Goal: Task Accomplishment & Management: Use online tool/utility

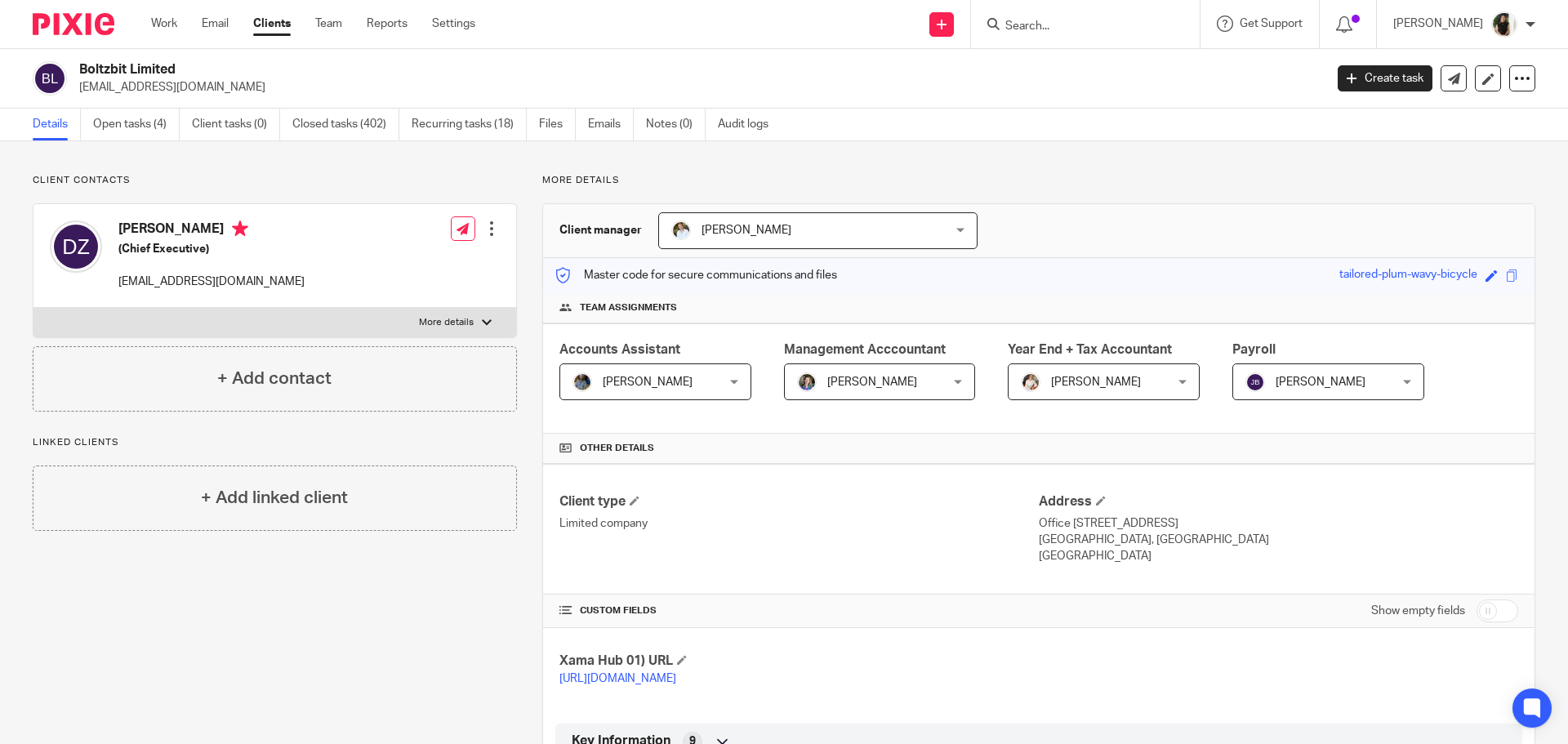
scroll to position [245, 0]
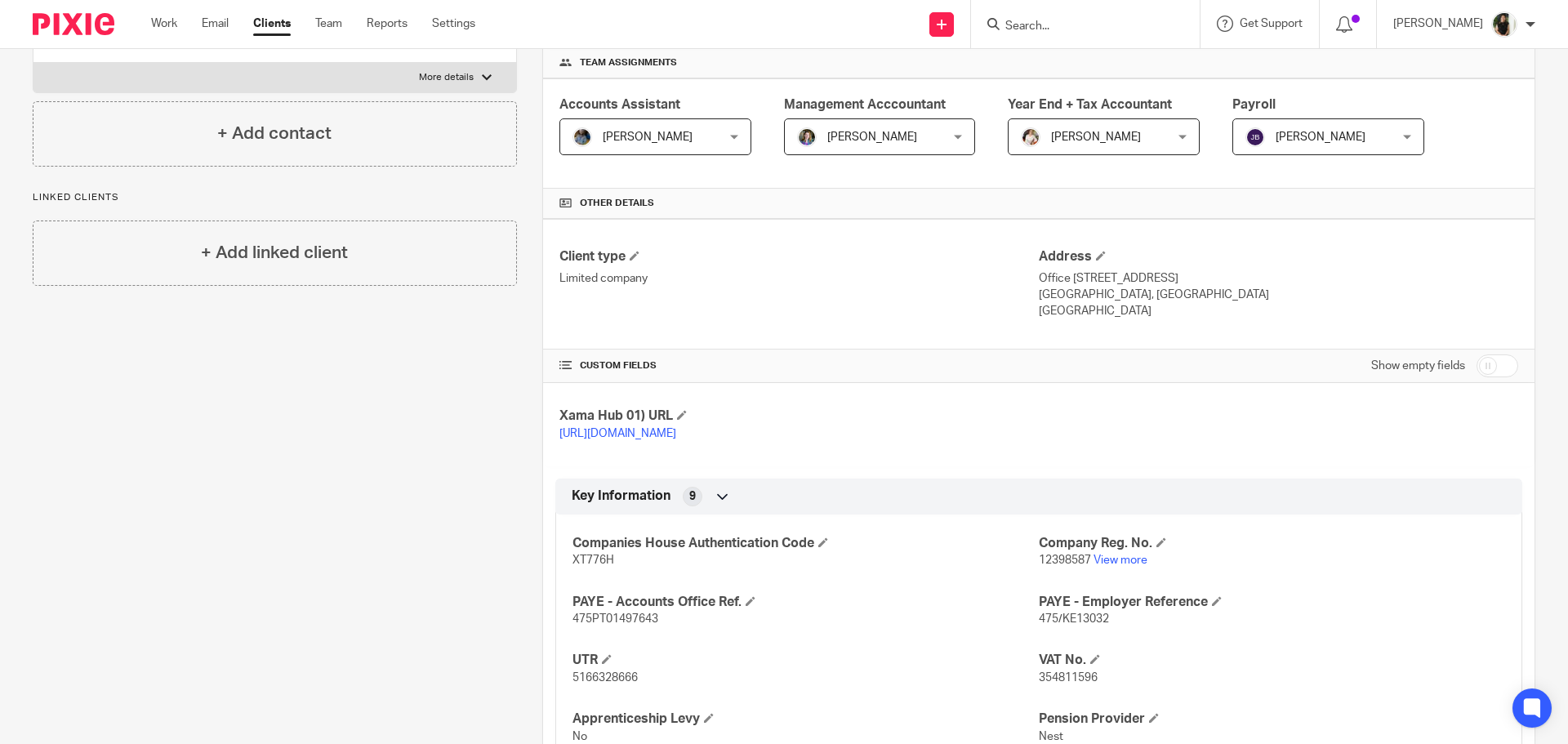
click at [1116, 12] on div at bounding box center [1085, 24] width 228 height 49
click at [1111, 21] on input "Search" at bounding box center [1076, 27] width 147 height 14
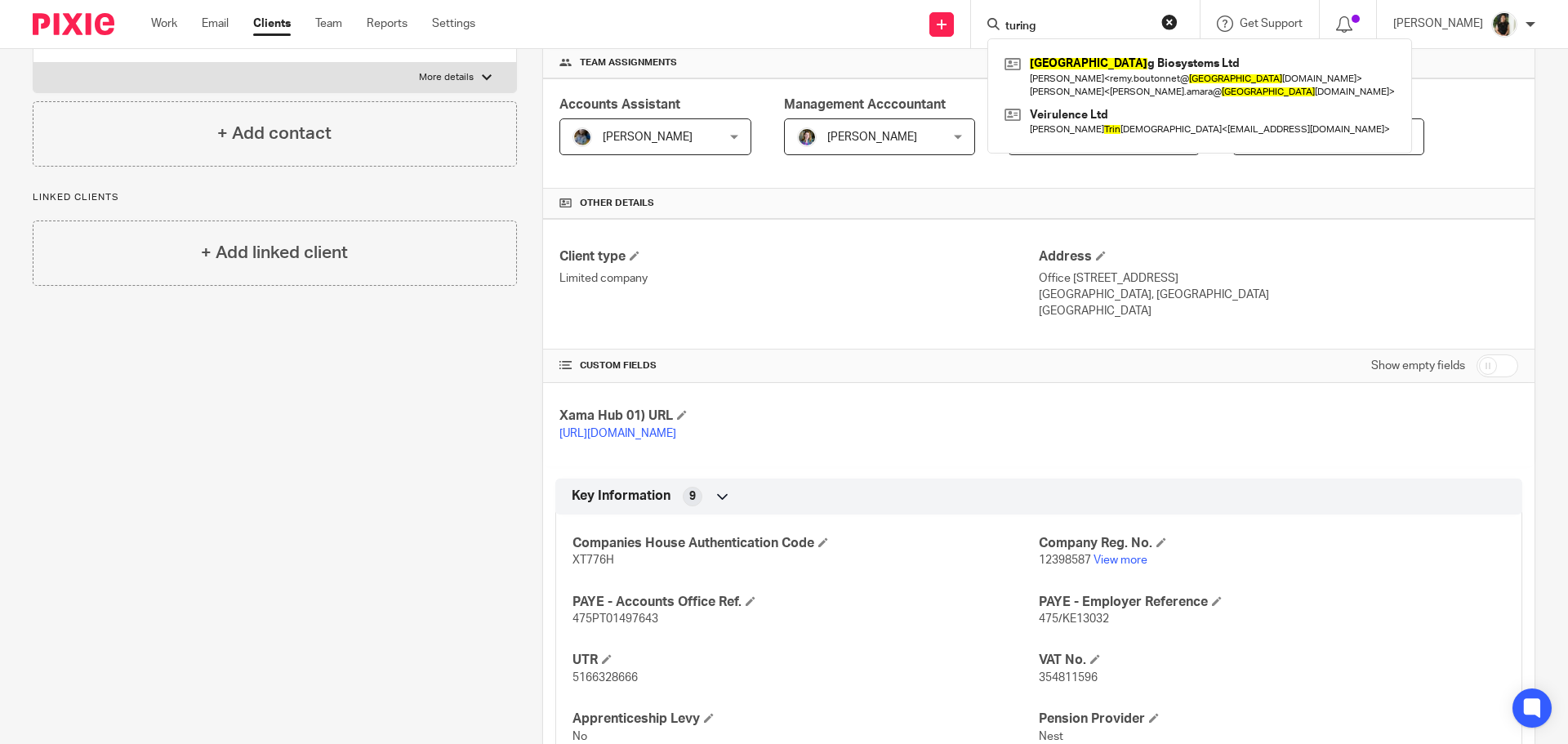
type input "turing"
click button "submit" at bounding box center [0, 0] width 0 height 0
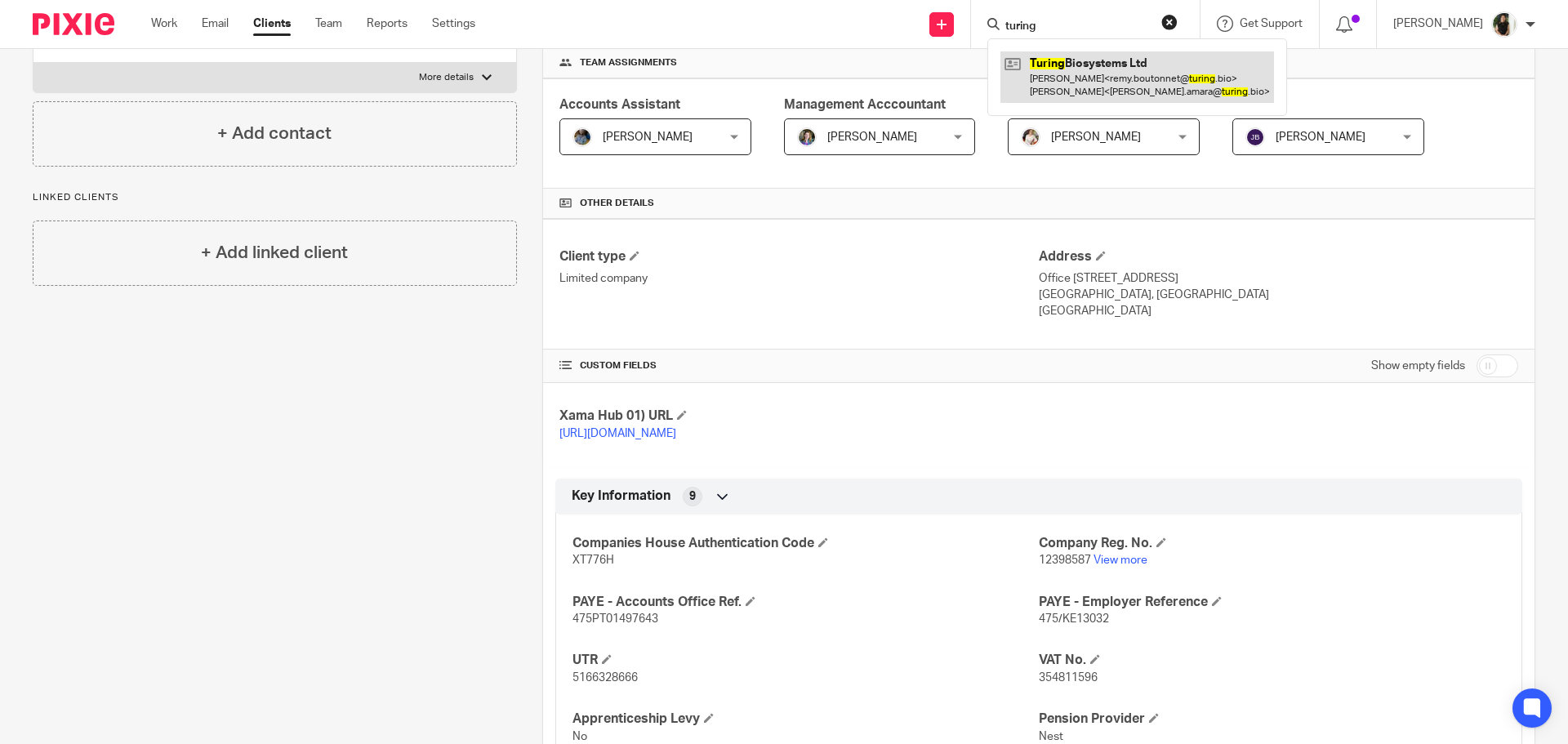
click at [1122, 59] on link at bounding box center [1136, 76] width 273 height 50
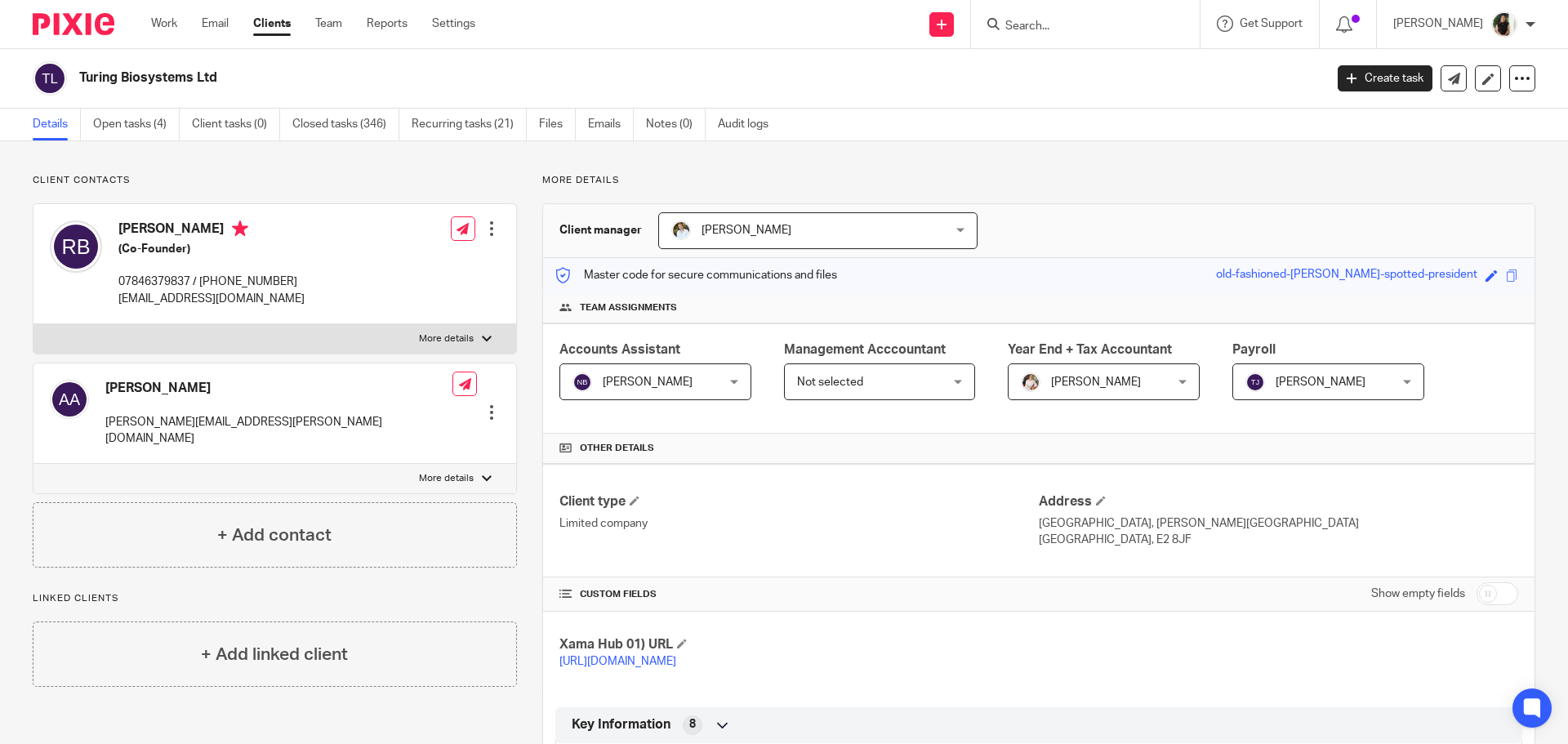
scroll to position [164, 0]
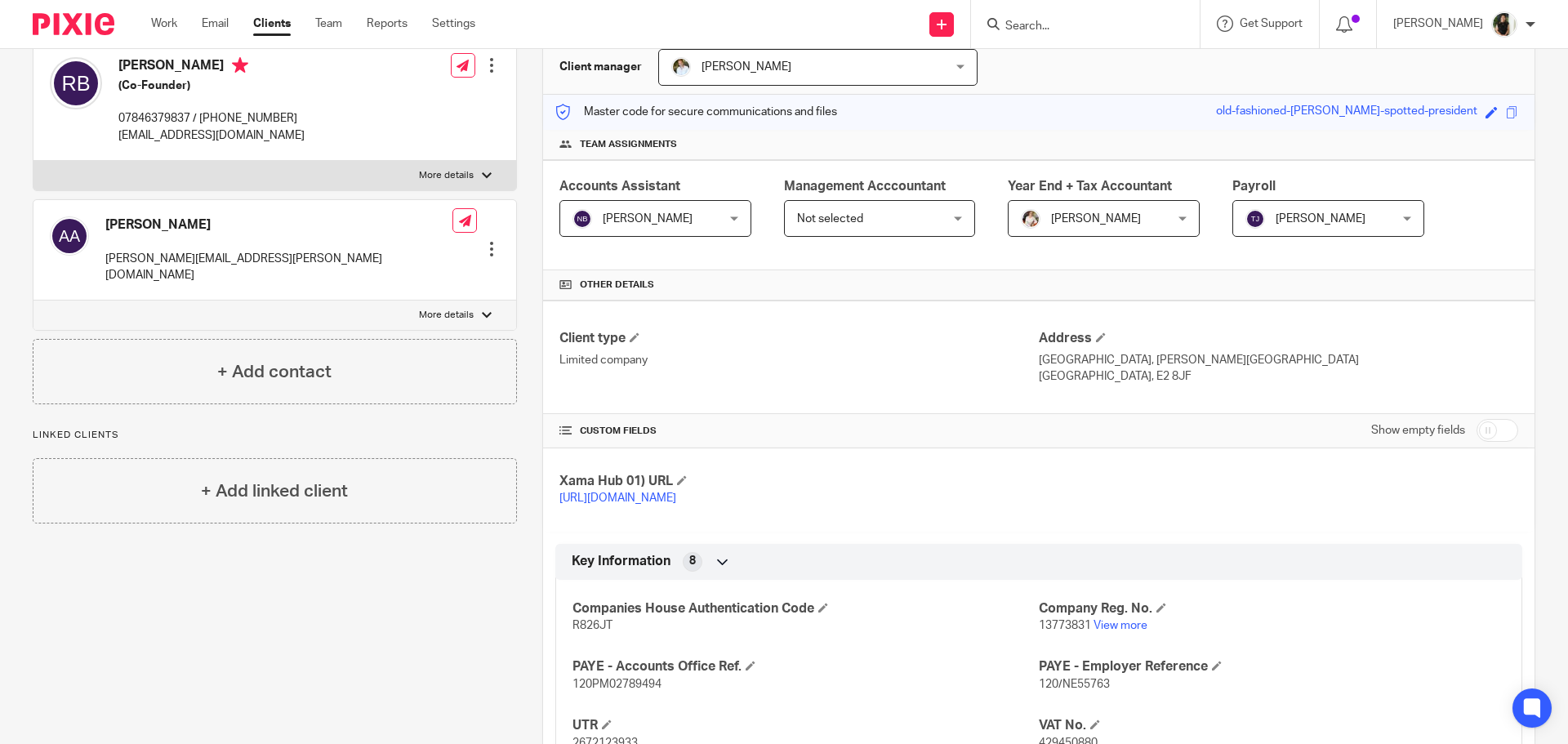
click at [602, 632] on span "R826JT" at bounding box center [592, 625] width 40 height 12
copy span "R826JT"
click at [1064, 632] on span "13773831" at bounding box center [1065, 625] width 52 height 12
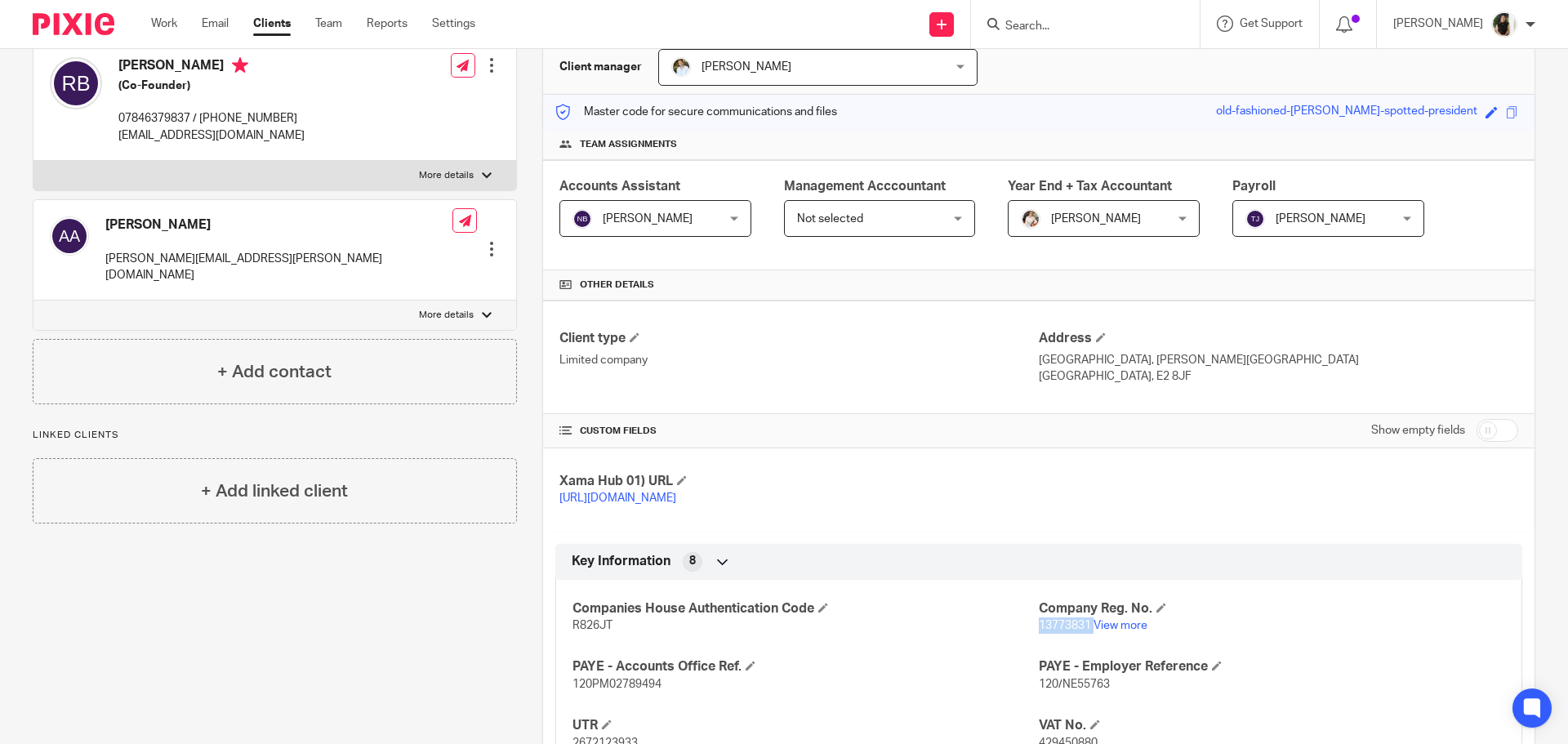
copy p "13773831"
click at [590, 632] on span "R826JT" at bounding box center [592, 625] width 40 height 12
copy span "R826JT"
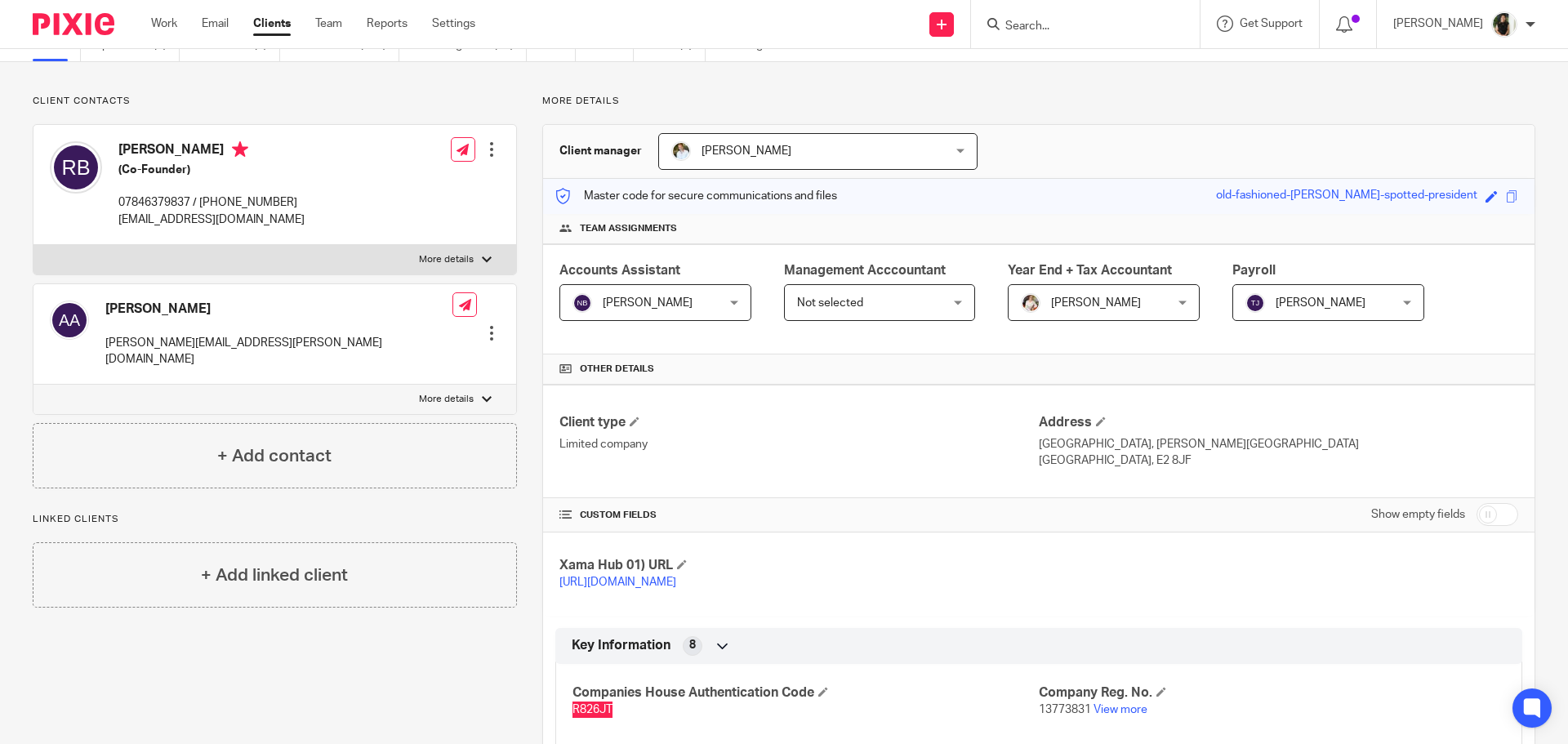
scroll to position [0, 0]
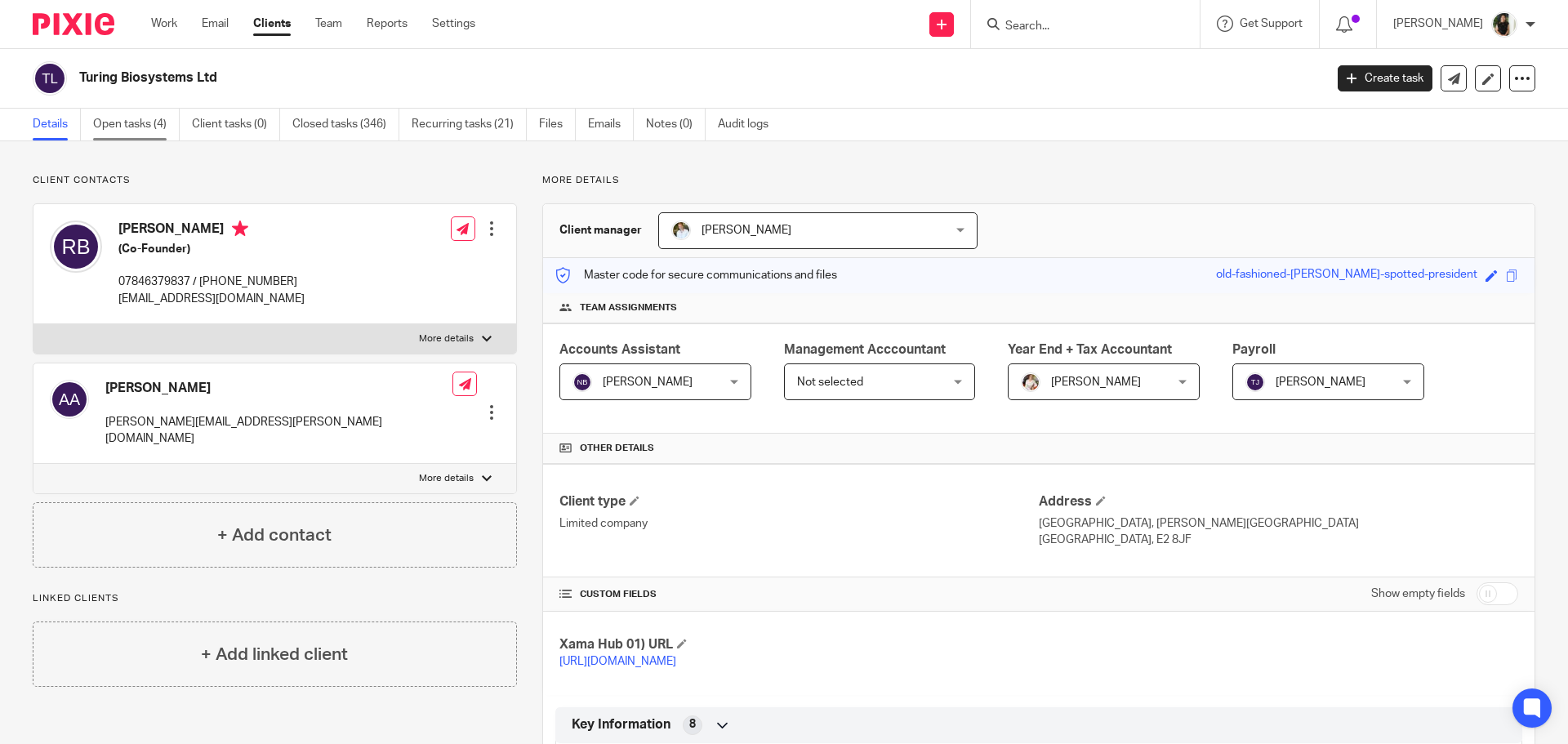
click at [105, 140] on div "Details Open tasks (4) Client tasks (0) Closed tasks (346) Recurring tasks (21)…" at bounding box center [784, 125] width 1568 height 32
click at [114, 130] on link "Open tasks (4)" at bounding box center [137, 124] width 86 height 31
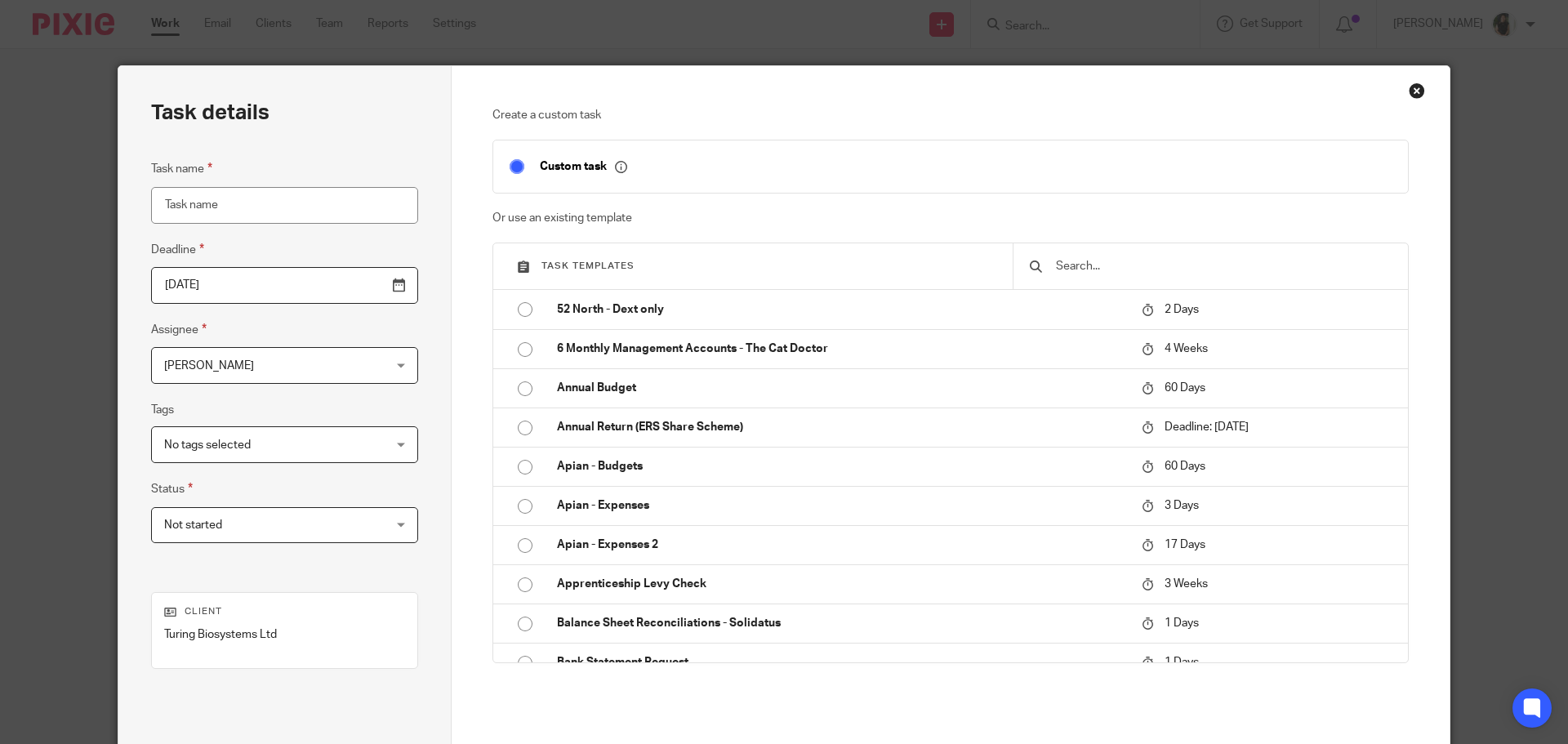
click at [1100, 268] on input "text" at bounding box center [1222, 266] width 337 height 18
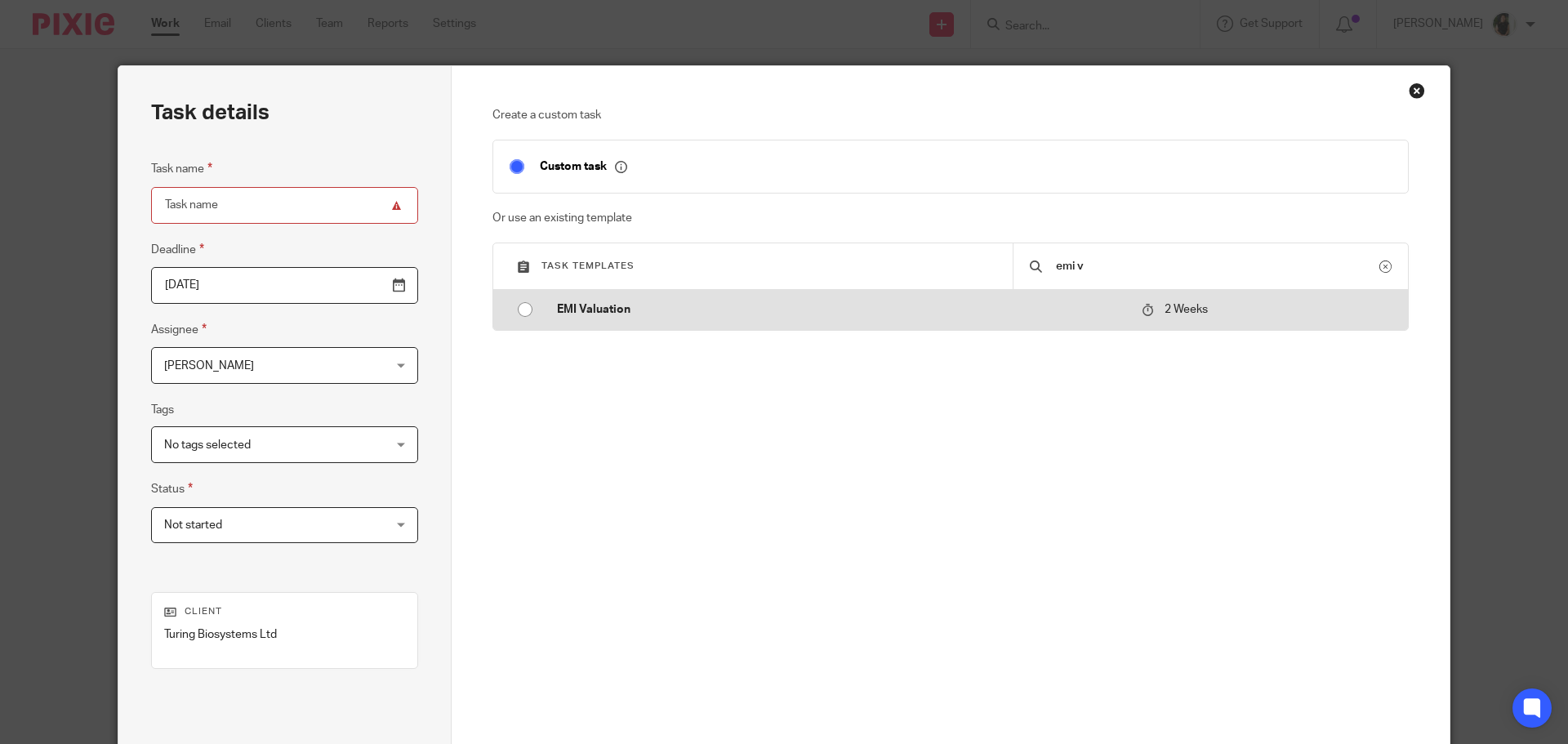
type input "emi v"
click at [1107, 309] on p "EMI Valuation" at bounding box center [841, 309] width 568 height 16
type input "2025-10-09"
type input "EMI Valuation"
checkbox input "false"
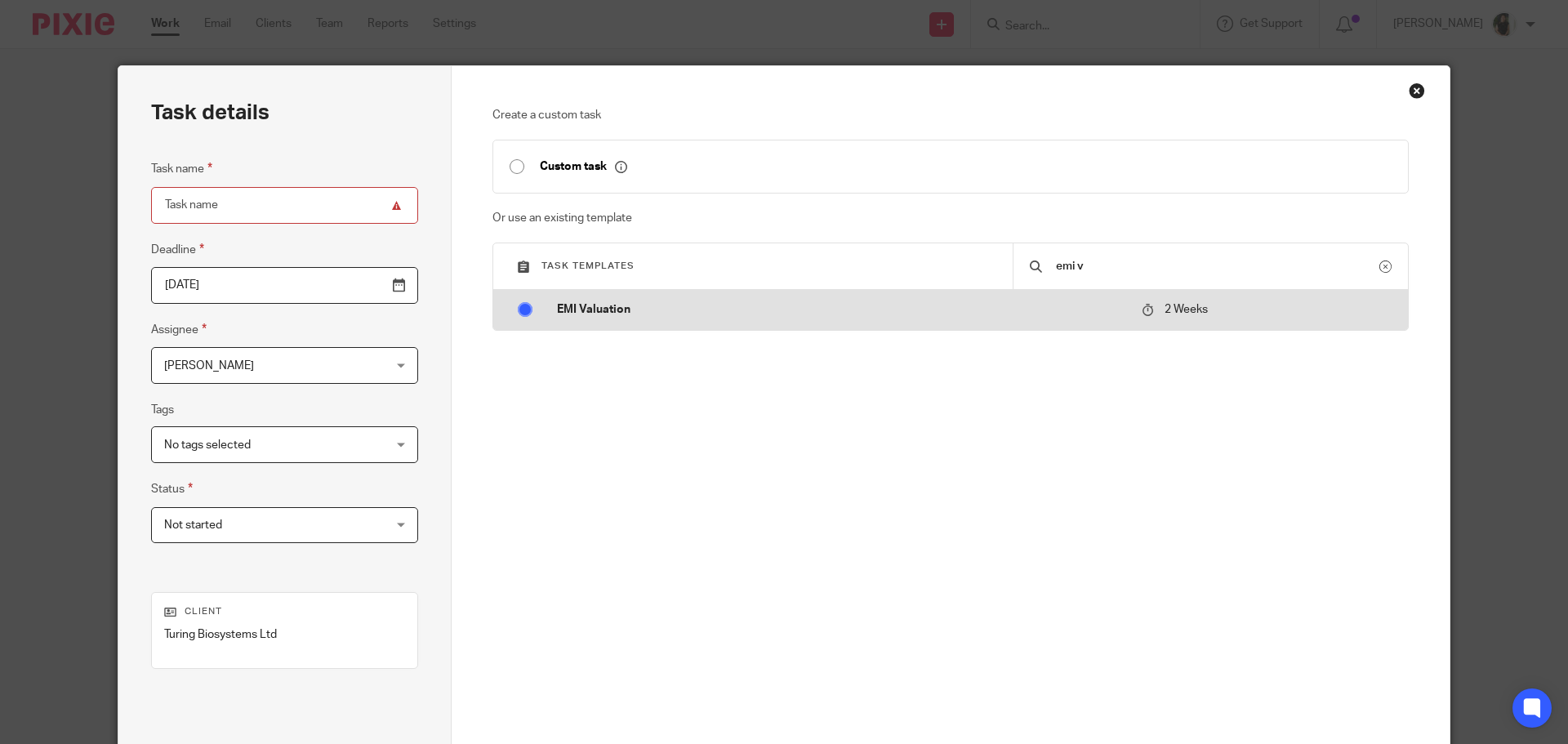
radio input "true"
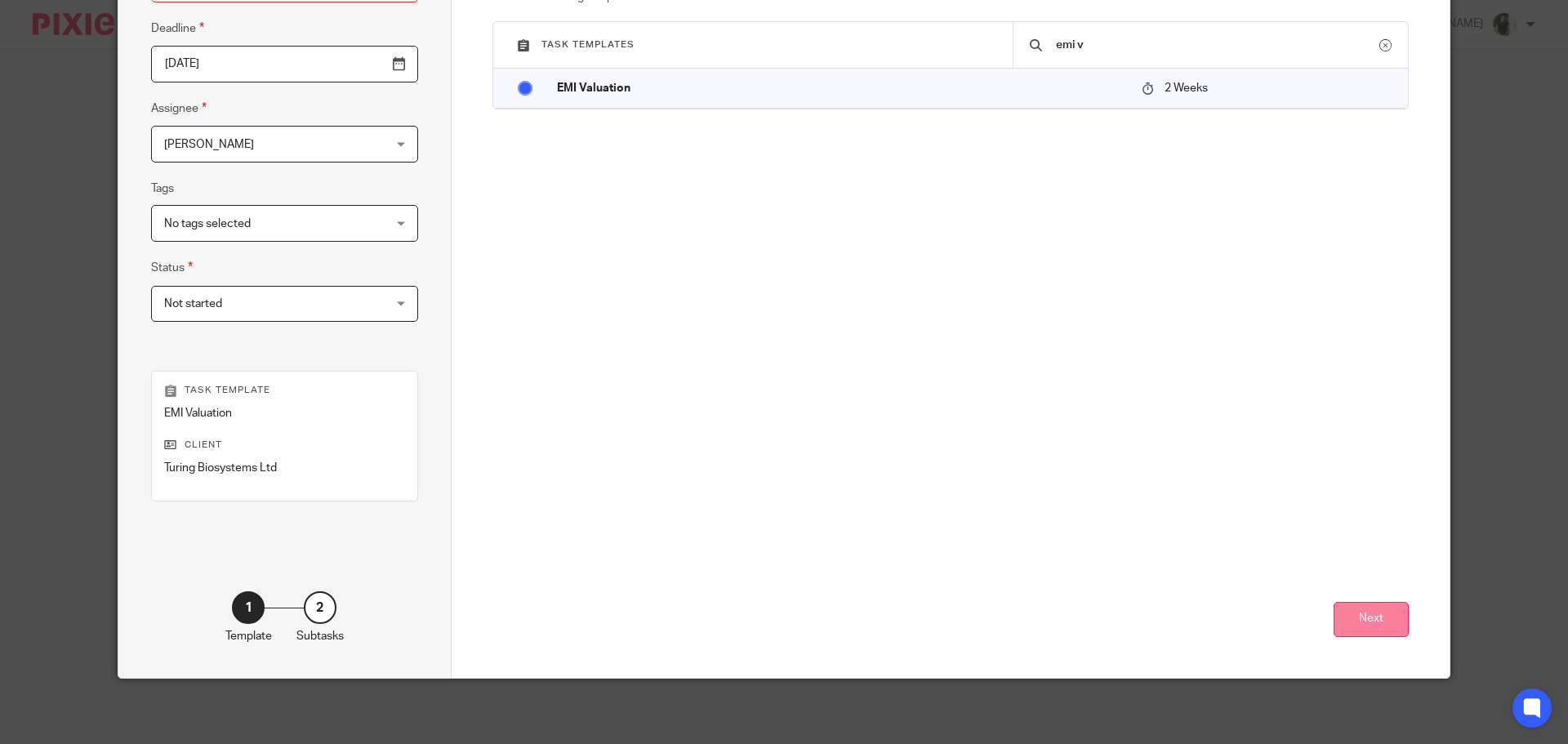
click at [1364, 604] on button "Next" at bounding box center [1371, 619] width 76 height 35
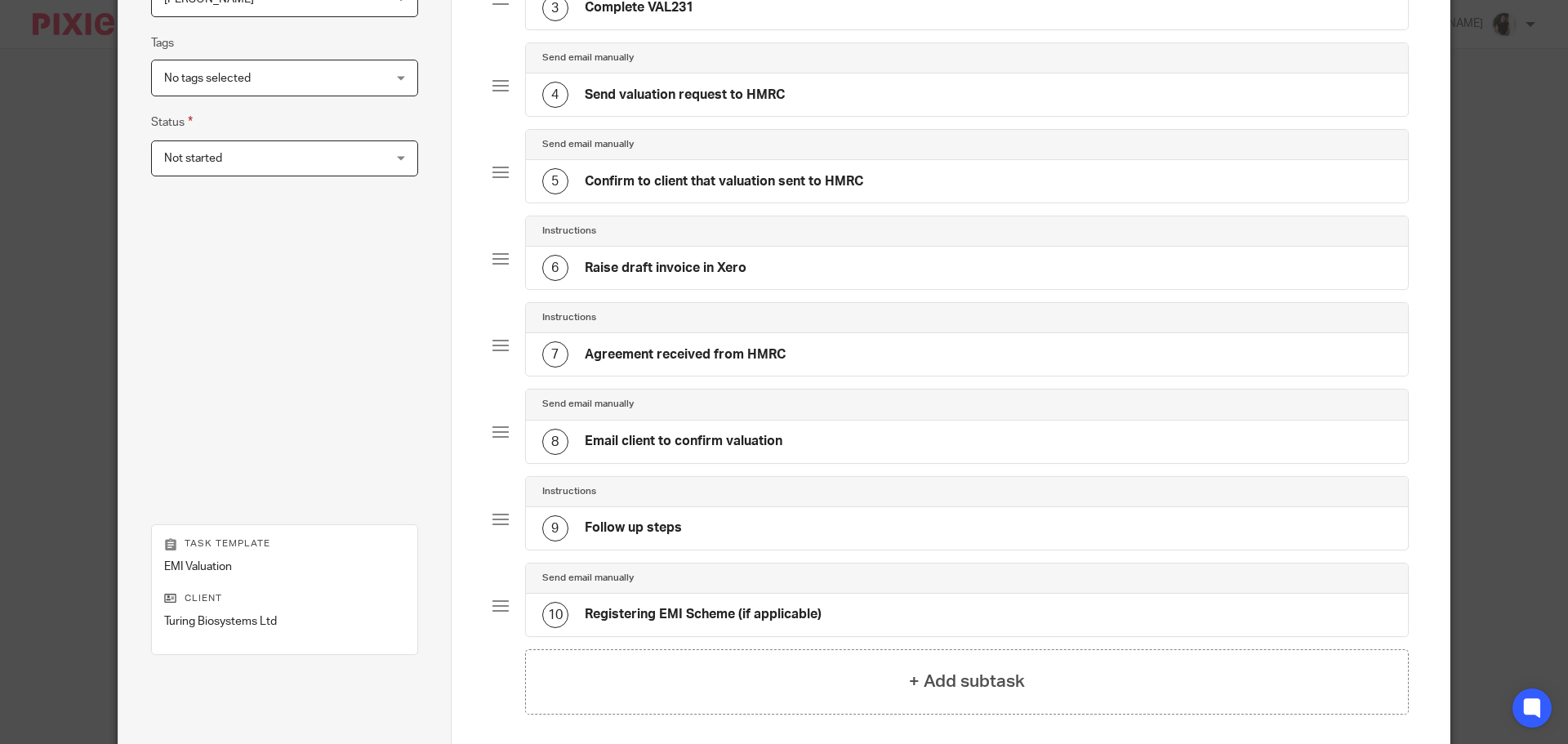
scroll to position [520, 0]
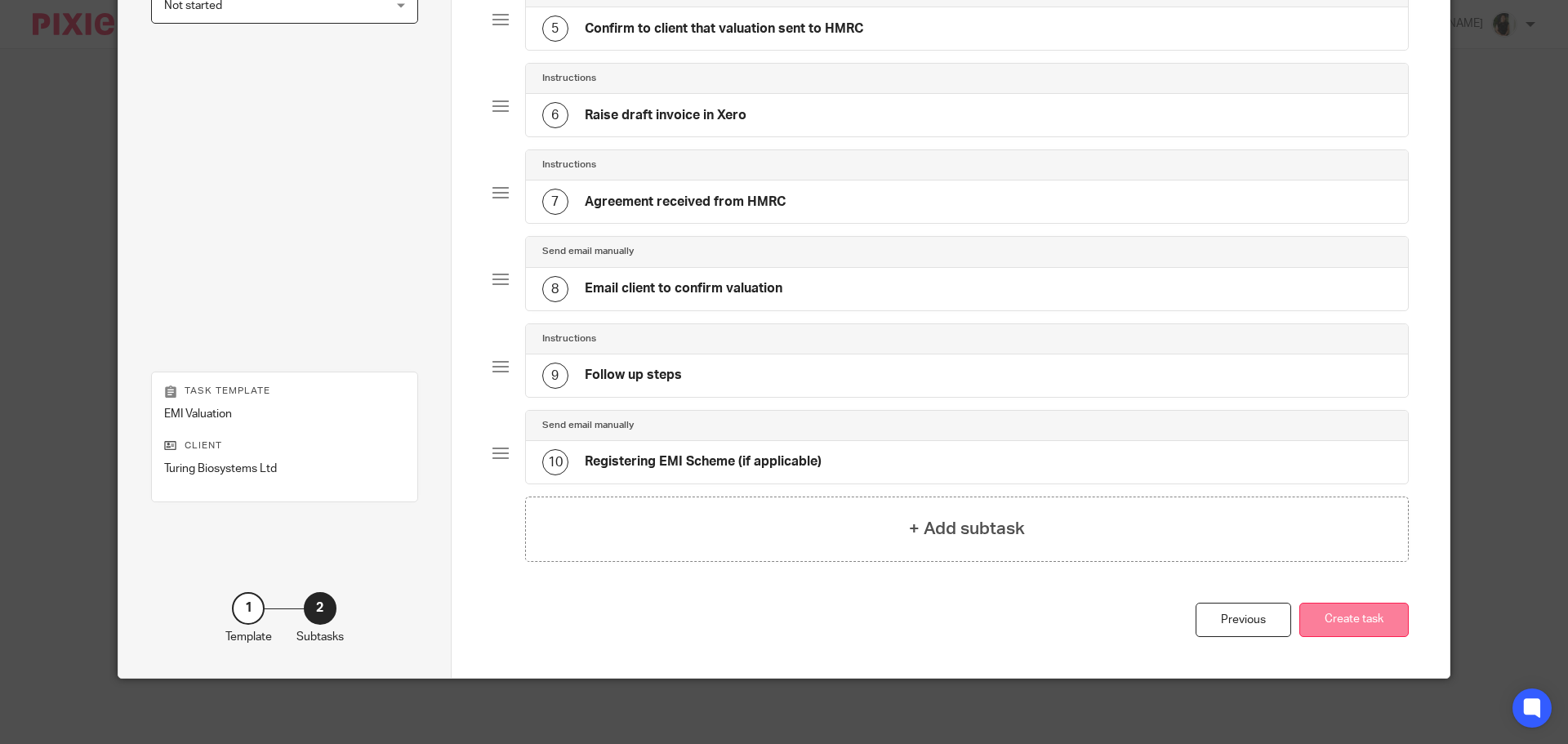
click at [1338, 619] on button "Create task" at bounding box center [1354, 620] width 110 height 35
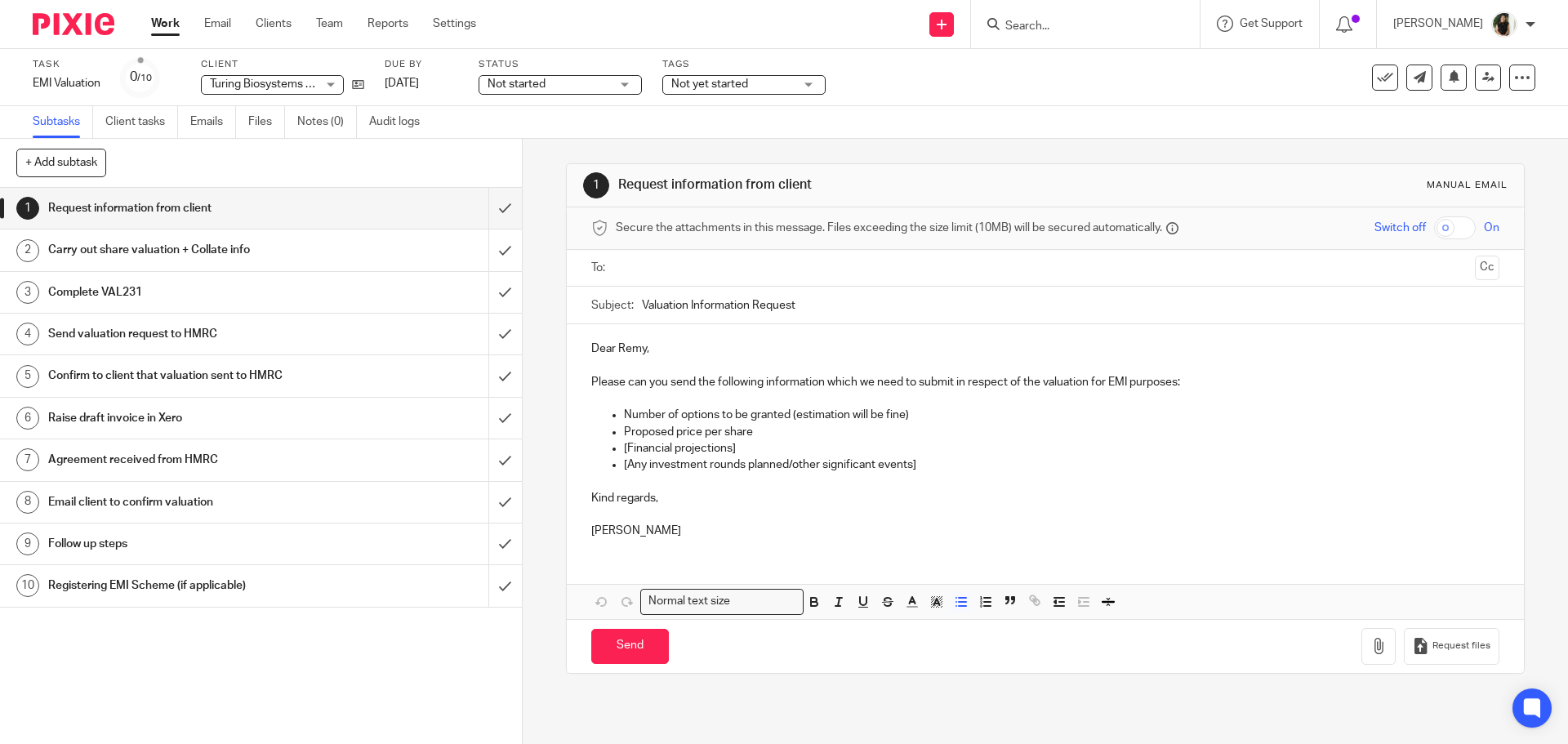
click at [618, 415] on ul "Number of options to be granted (estimation will be fine) Proposed price per sh…" at bounding box center [1044, 440] width 907 height 67
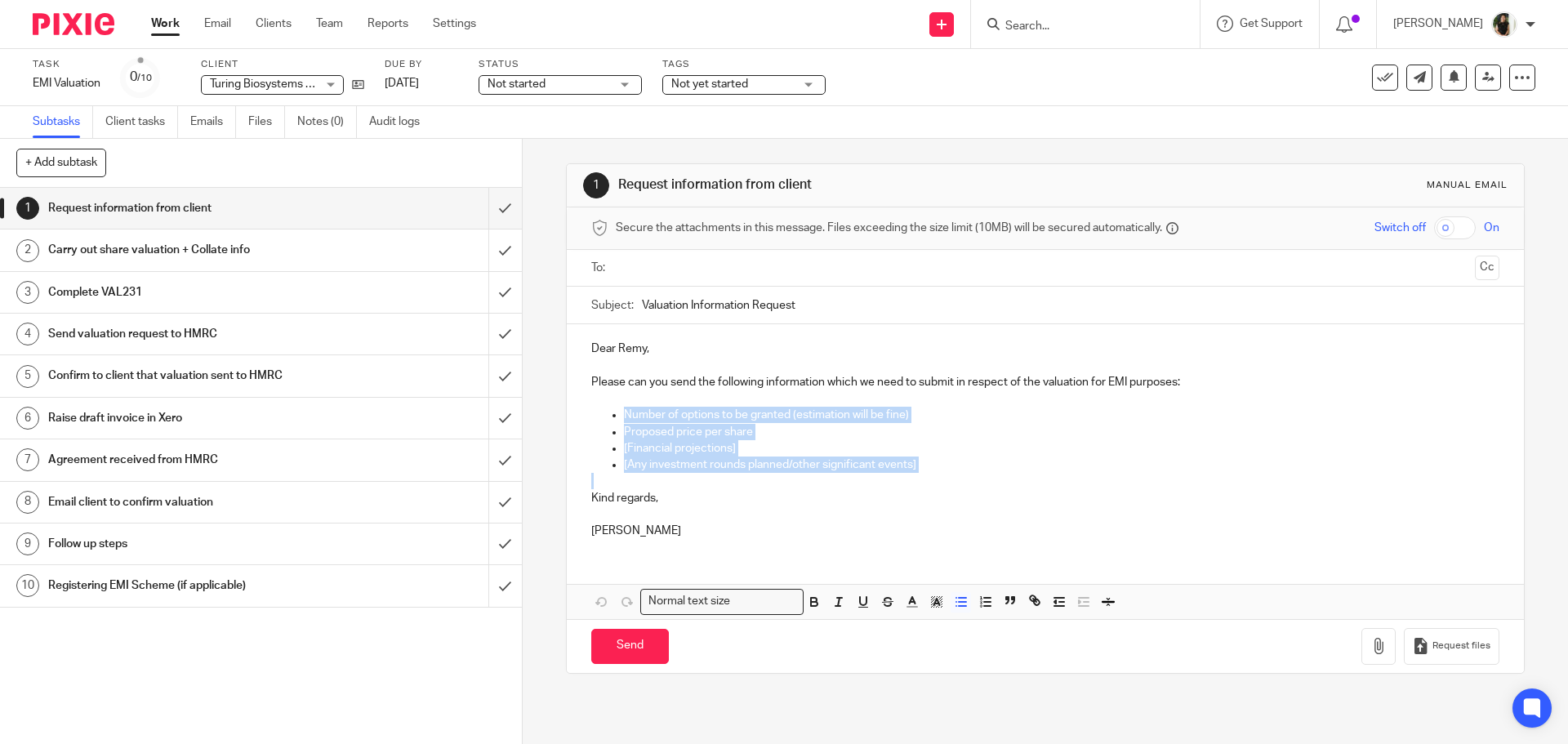
drag, startPoint x: 618, startPoint y: 412, endPoint x: 886, endPoint y: 479, distance: 276.2
click at [886, 479] on div "Dear Remy, Please can you send the following information which we need to submi…" at bounding box center [1044, 438] width 956 height 227
copy ul "Number of options to be granted (estimation will be fine) Proposed price per sh…"
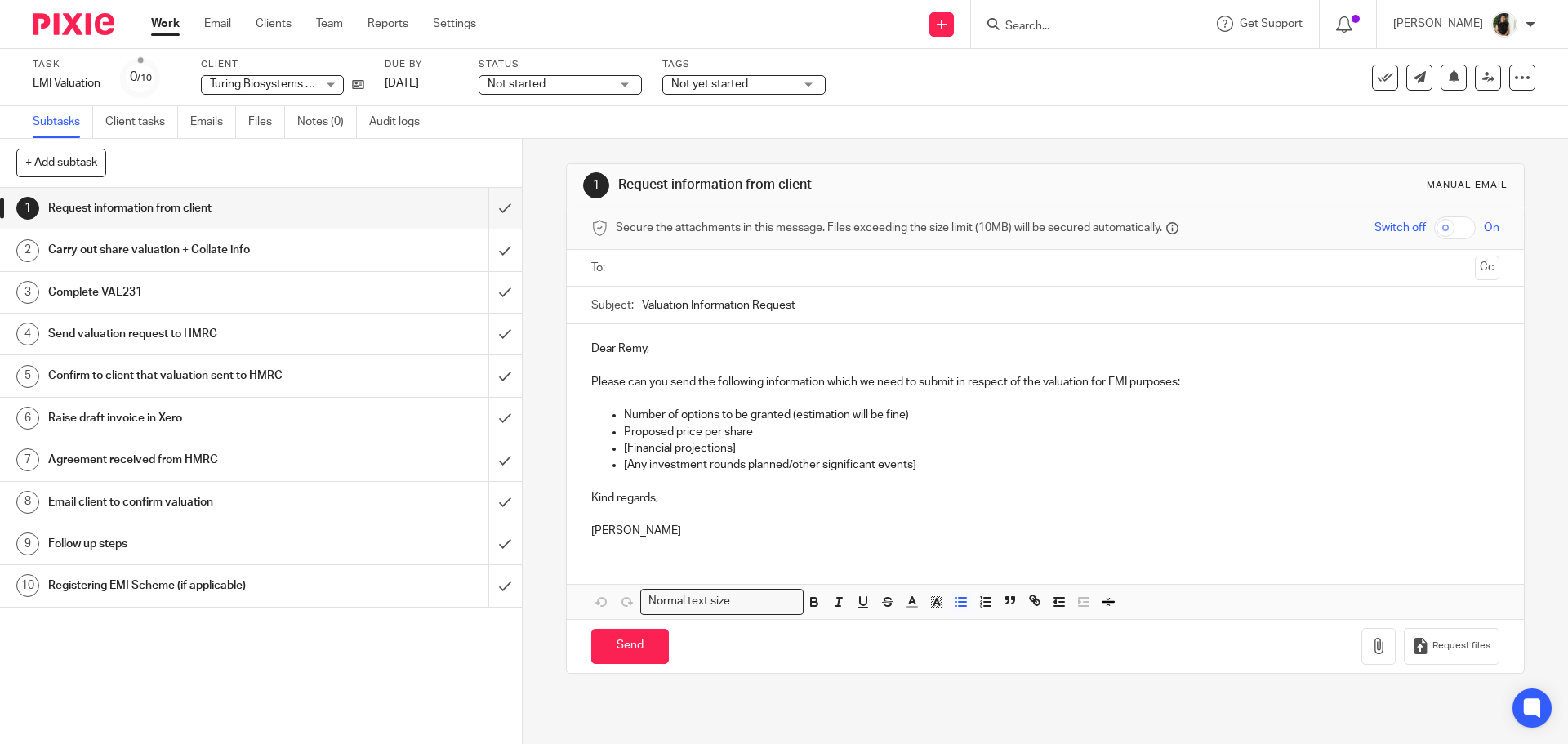
click at [1053, 24] on input "Search" at bounding box center [1076, 27] width 147 height 14
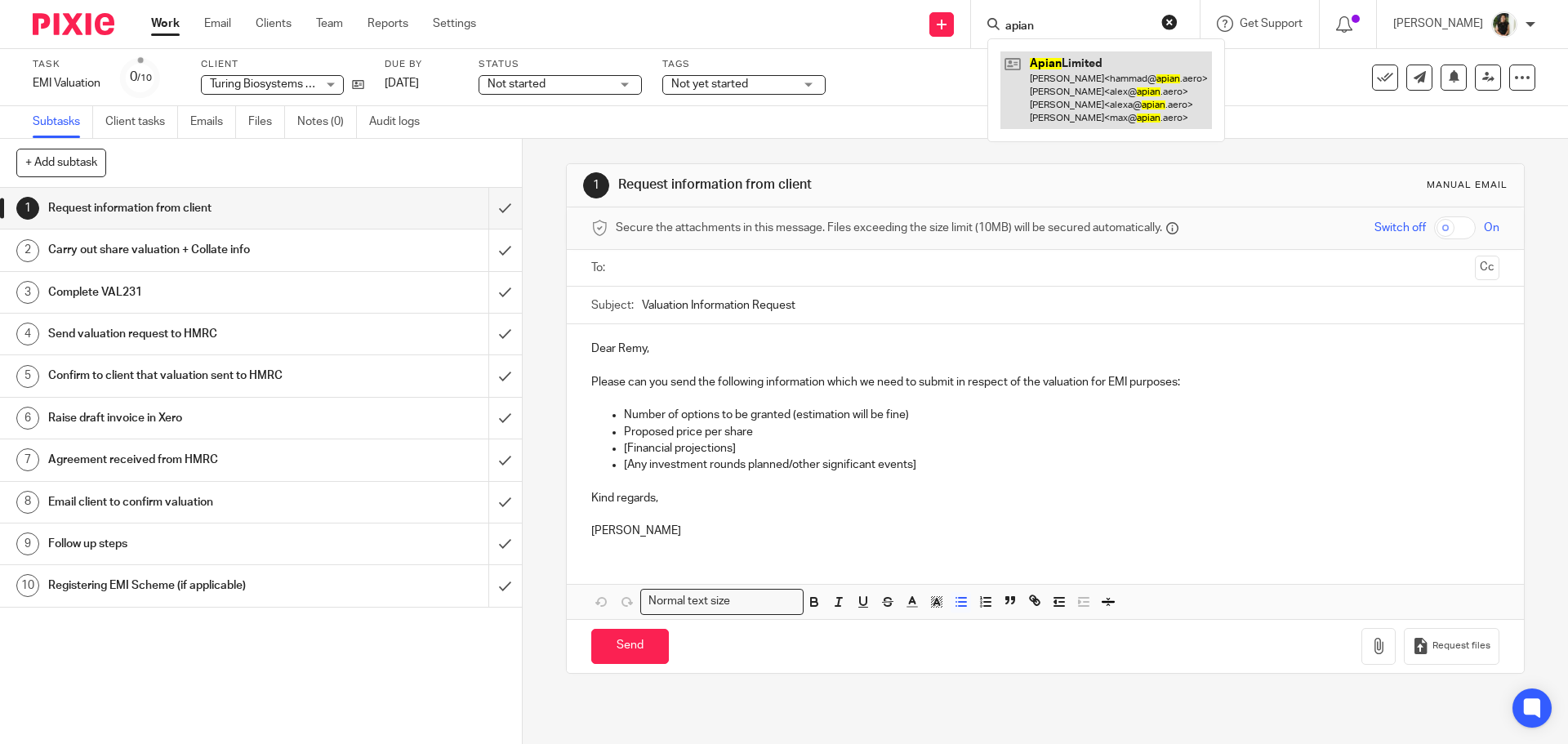
type input "apian"
click at [1044, 109] on link at bounding box center [1105, 90] width 211 height 77
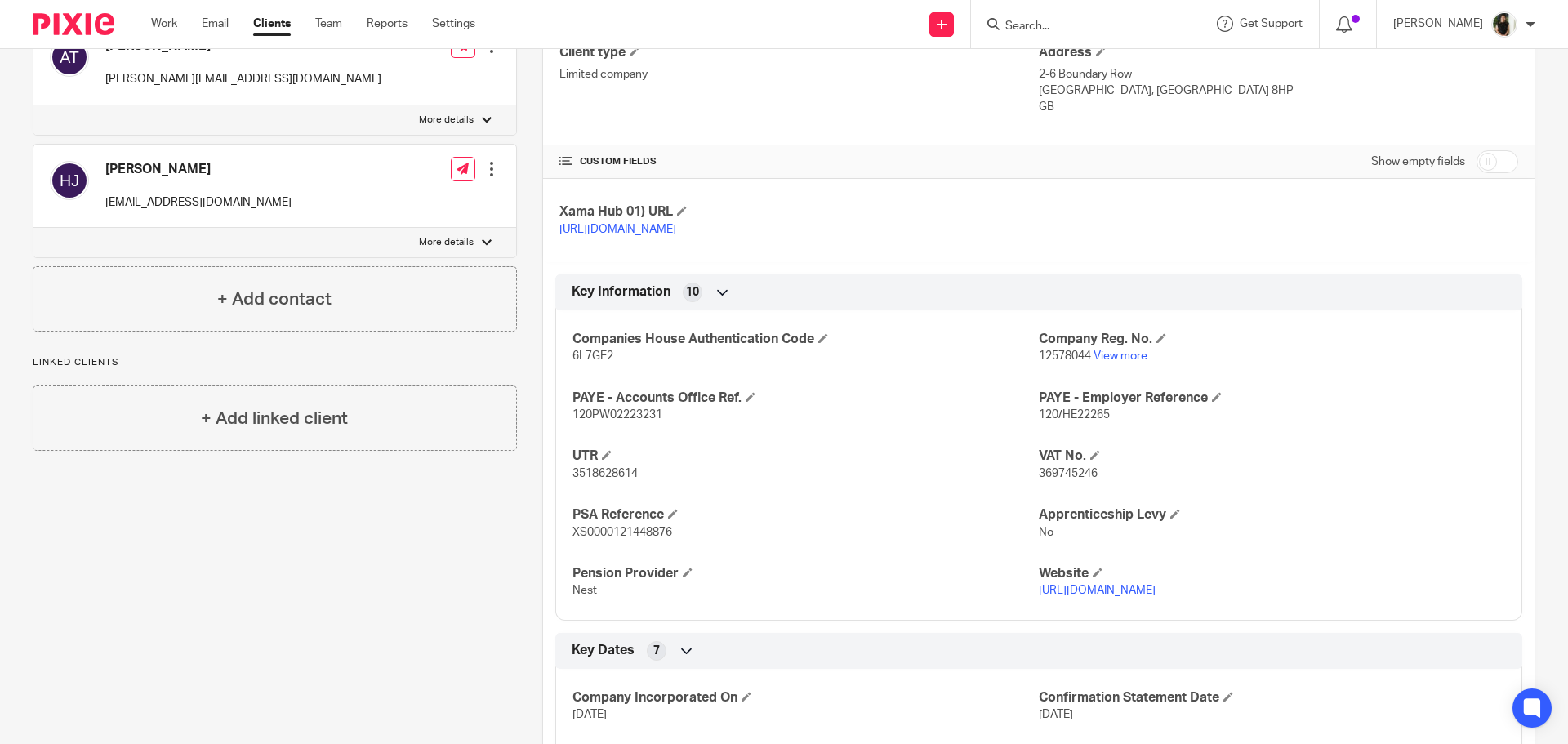
scroll to position [327, 0]
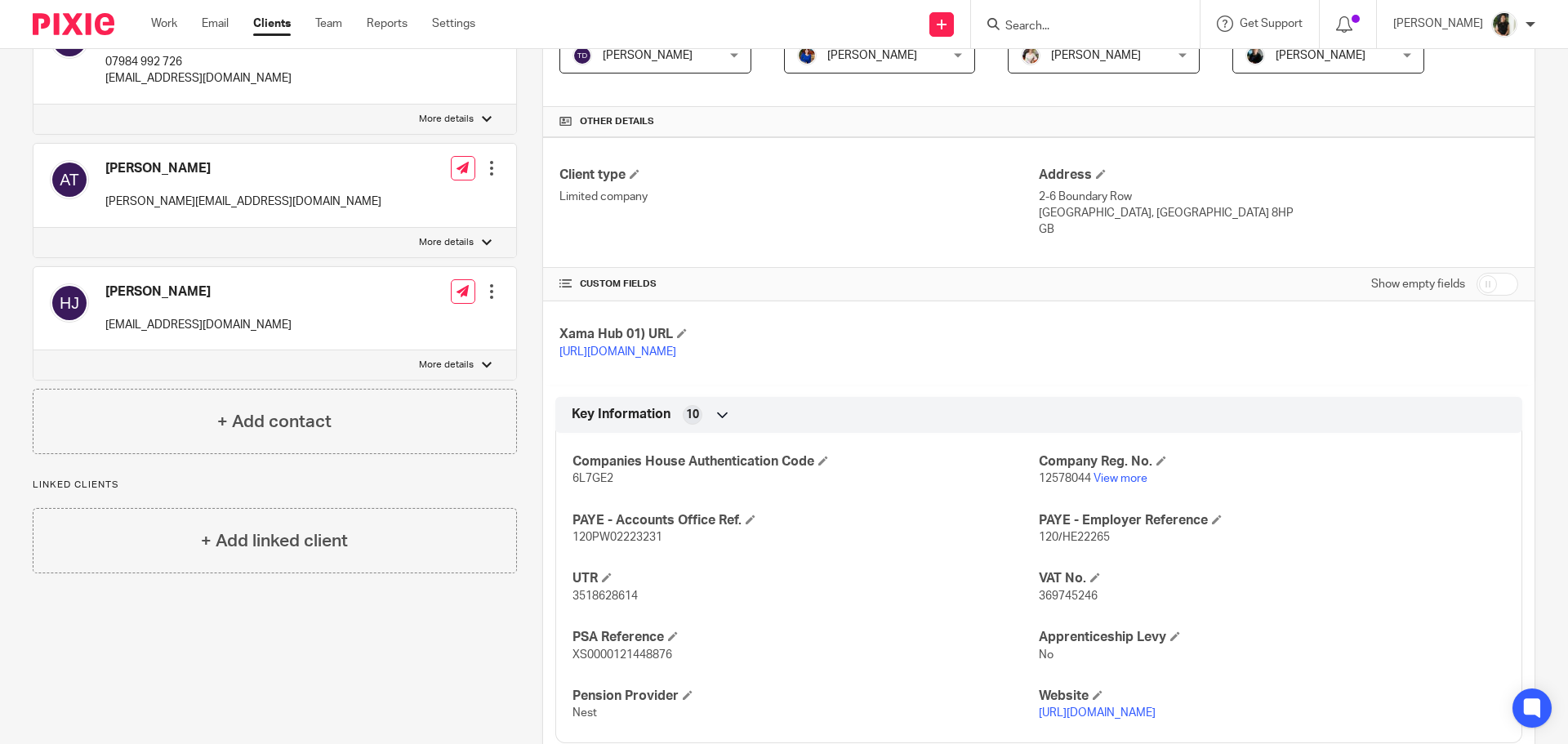
click at [1058, 487] on p "12578044 View more" at bounding box center [1271, 479] width 467 height 16
copy p "12578044"
click at [591, 485] on span "6L7GE2" at bounding box center [592, 479] width 40 height 12
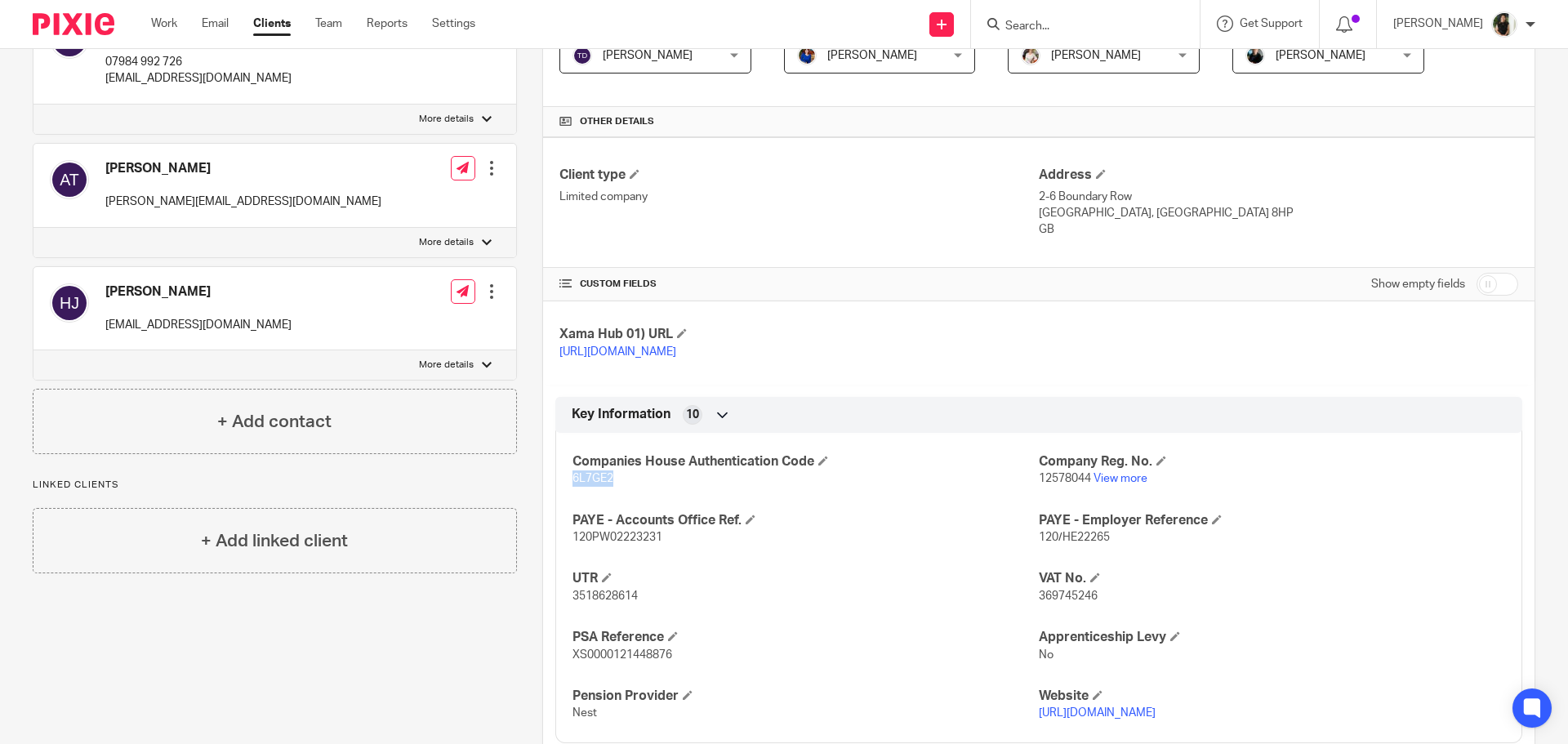
copy span "6L7GE2"
